Goal: Information Seeking & Learning: Find specific page/section

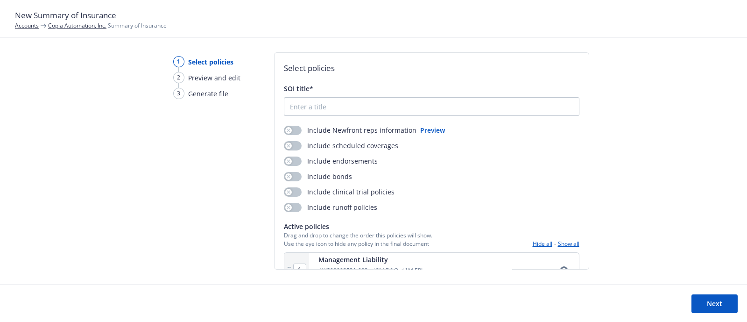
click at [29, 21] on h1 "New Summary of Insurance" at bounding box center [373, 15] width 717 height 12
click at [29, 22] on link "Accounts" at bounding box center [27, 25] width 24 height 8
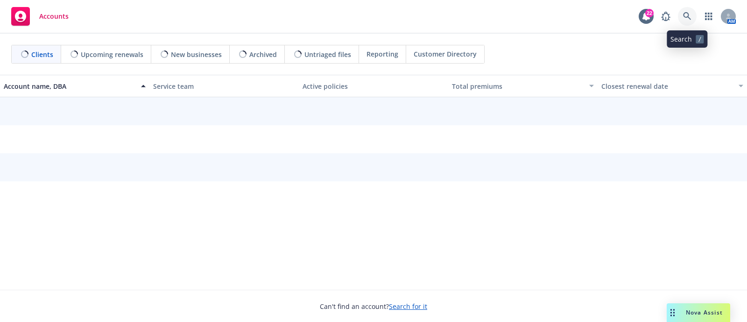
click at [690, 17] on icon at bounding box center [687, 16] width 8 height 8
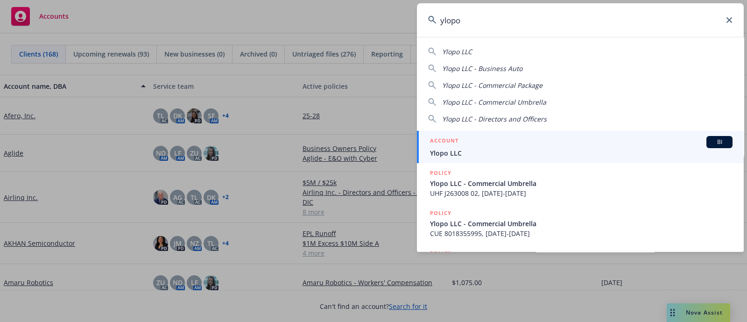
type input "ylopo"
click at [450, 150] on span "Ylopo LLC" at bounding box center [581, 153] width 302 height 10
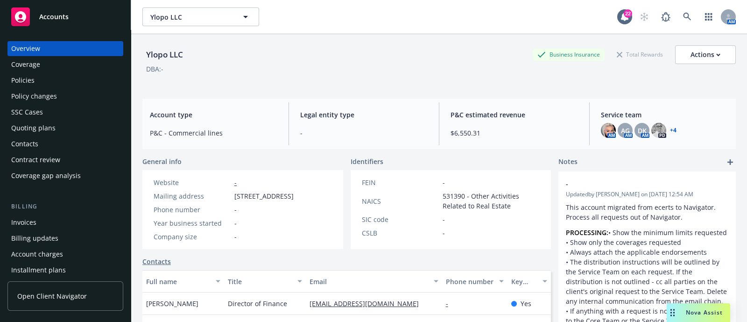
click at [33, 76] on div "Policies" at bounding box center [22, 80] width 23 height 15
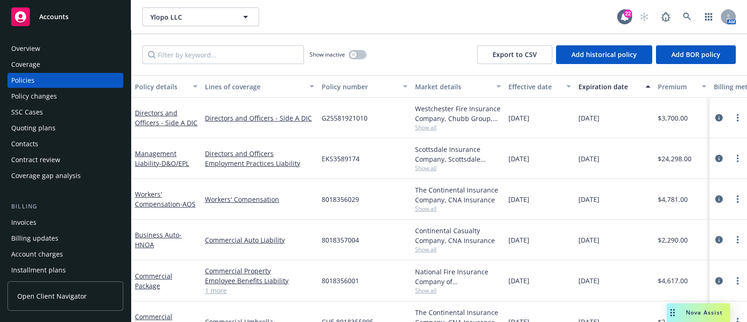
click at [715, 200] on icon "circleInformation" at bounding box center [718, 198] width 7 height 7
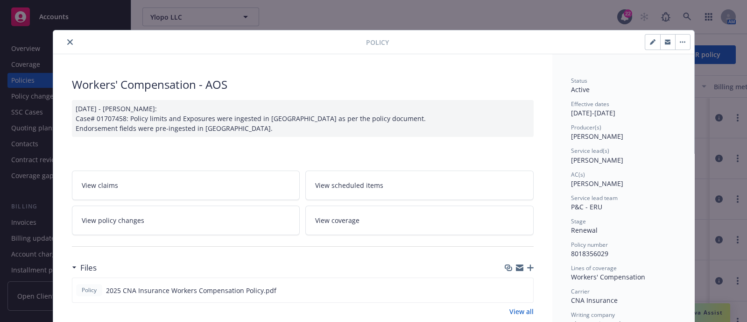
click at [64, 38] on button "close" at bounding box center [69, 41] width 11 height 11
